Goal: Task Accomplishment & Management: Manage account settings

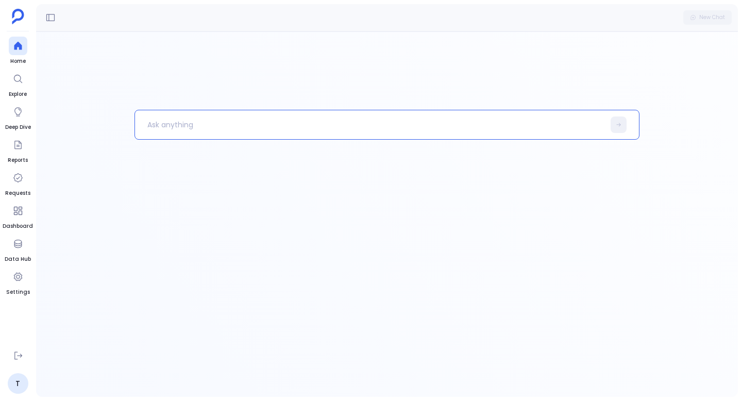
click at [319, 243] on div at bounding box center [386, 253] width 505 height 287
click at [15, 382] on link "T" at bounding box center [18, 383] width 21 height 21
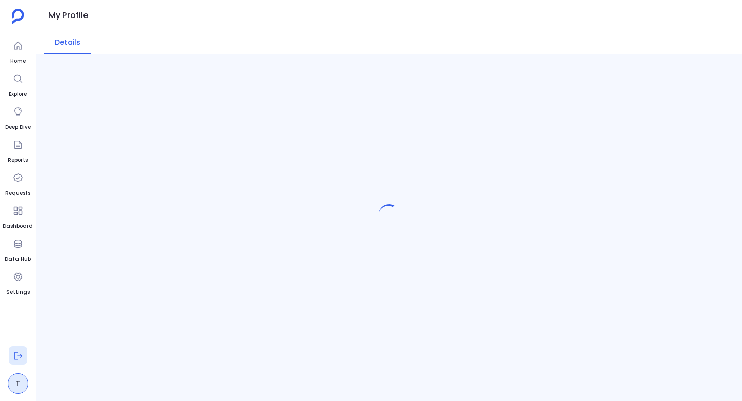
click at [18, 356] on icon at bounding box center [18, 355] width 10 height 10
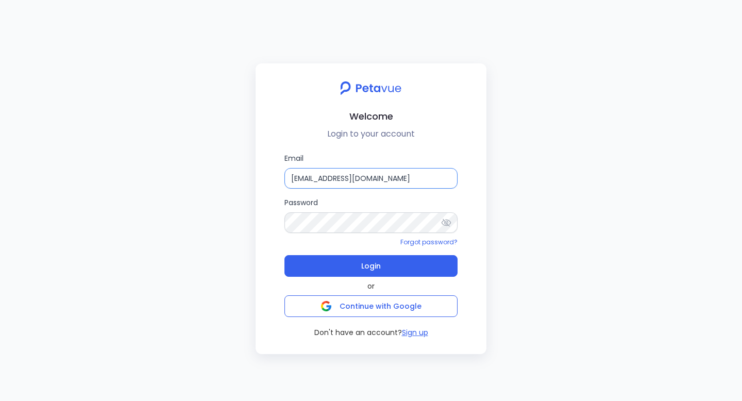
click at [372, 178] on input "support+turingvuestag@petavue.com" at bounding box center [370, 178] width 173 height 21
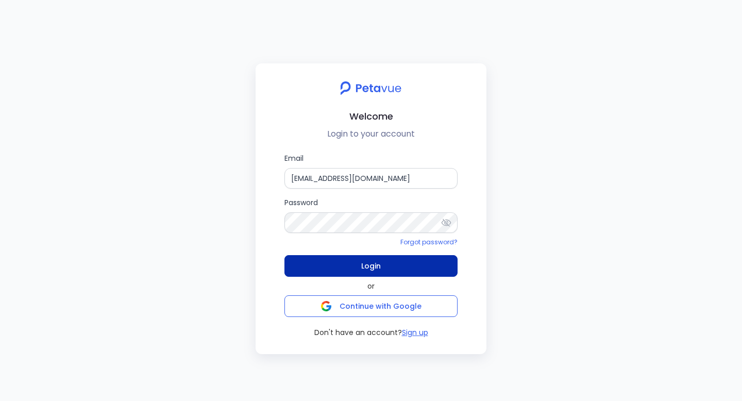
type input "support+turingvuestag_1@petavue.com"
click at [391, 265] on button "Login" at bounding box center [370, 266] width 173 height 22
